Goal: Task Accomplishment & Management: Manage account settings

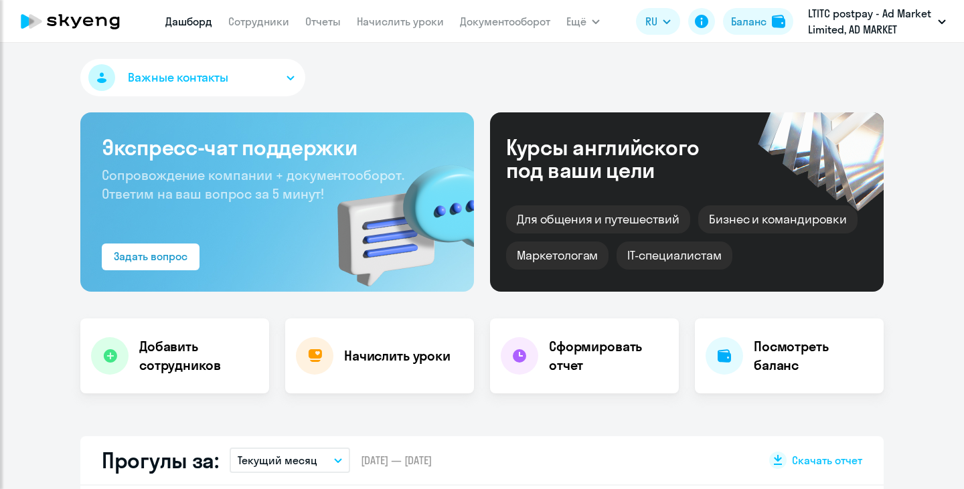
select select "30"
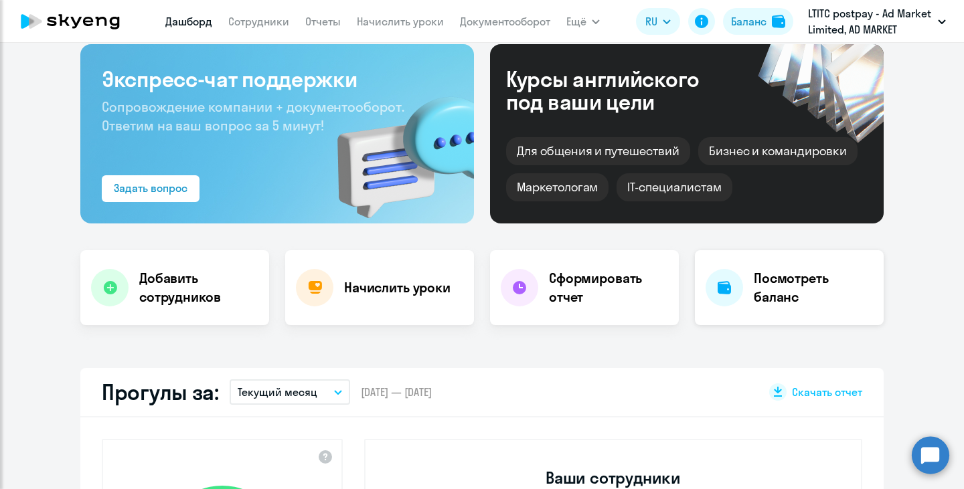
scroll to position [67, 0]
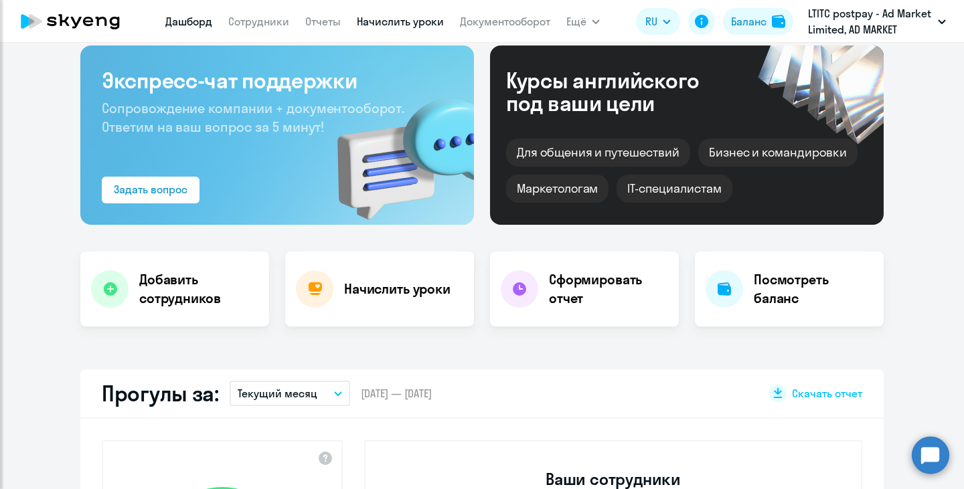
click at [399, 23] on link "Начислить уроки" at bounding box center [400, 21] width 87 height 13
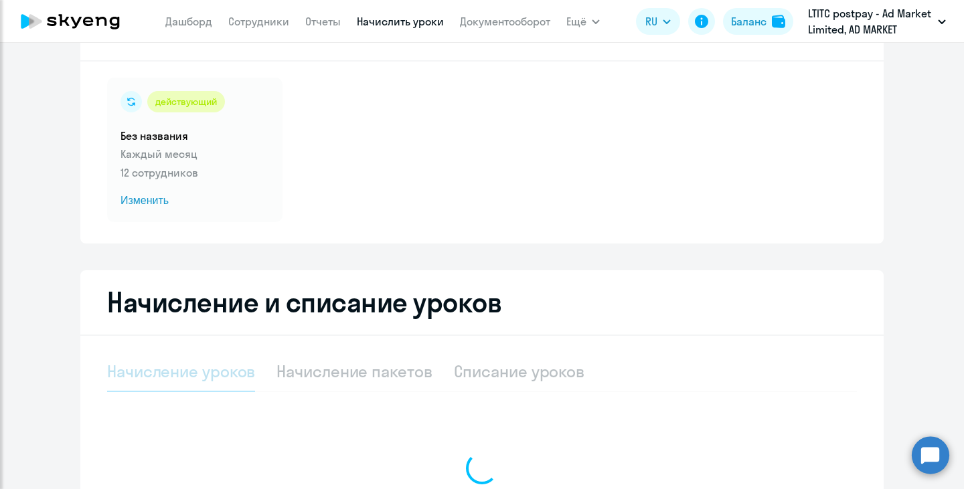
select select "10"
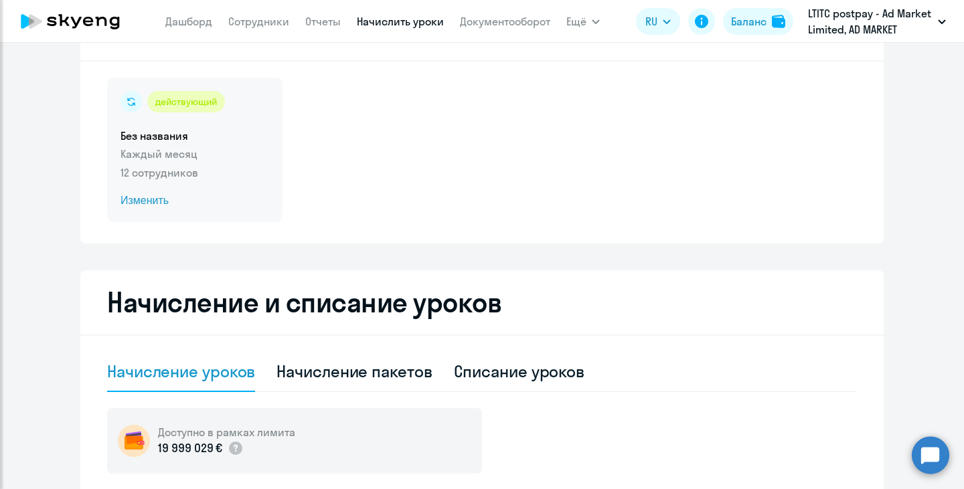
click at [155, 162] on div "действующий Без названия Каждый месяц 12 сотрудников Изменить" at bounding box center [194, 150] width 175 height 145
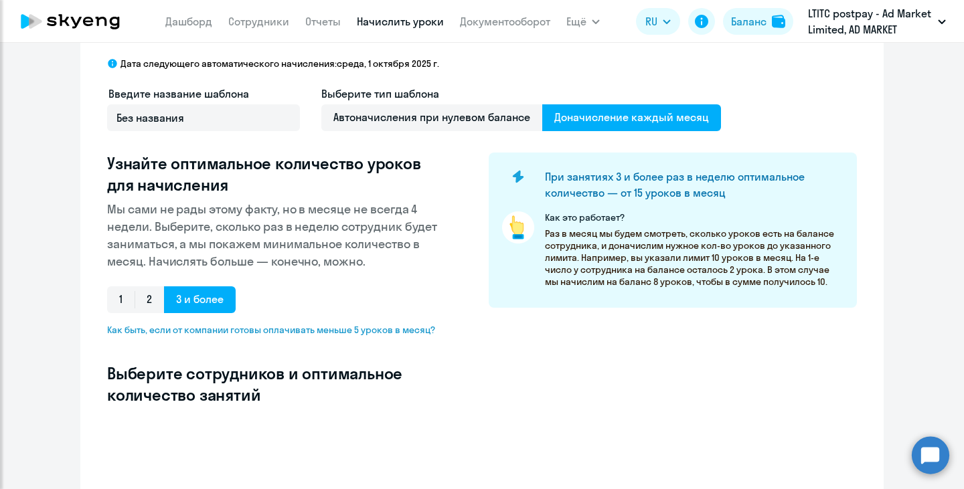
select select "10"
